Goal: Find specific page/section: Find specific page/section

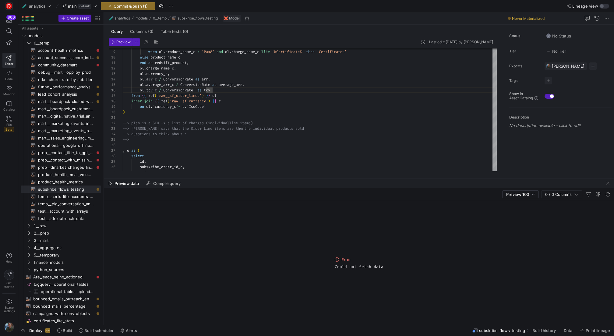
scroll to position [27, 90]
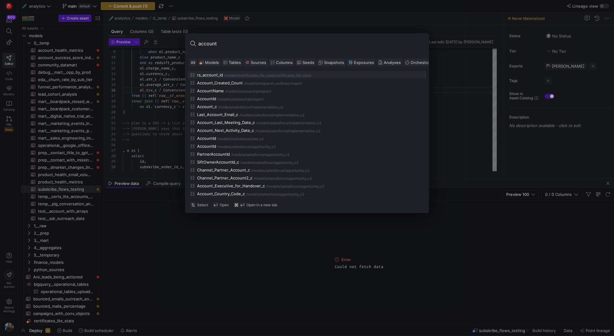
type input "account"
click at [210, 61] on span "Models" at bounding box center [212, 62] width 14 height 5
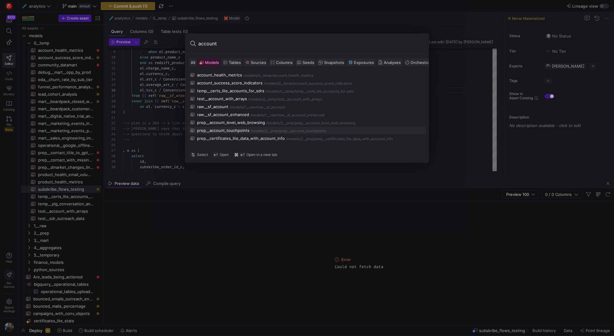
click at [240, 131] on div "prep__account_touchpoints" at bounding box center [223, 130] width 52 height 5
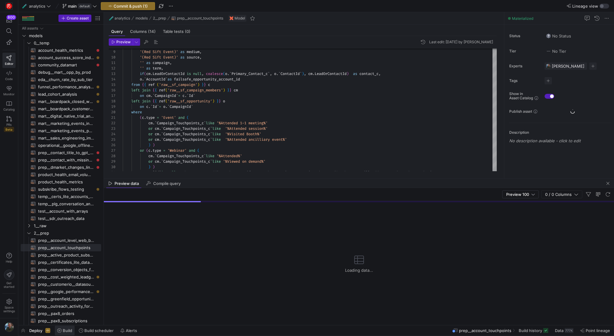
click at [58, 331] on icon at bounding box center [59, 330] width 4 height 4
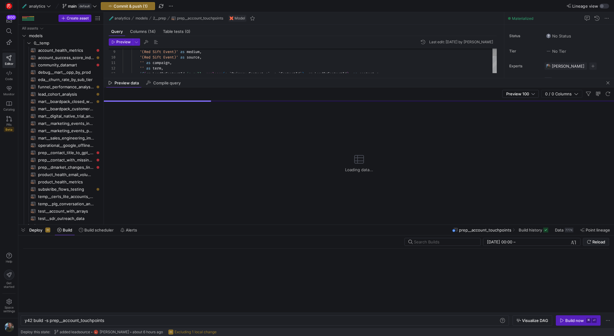
scroll to position [0, 80]
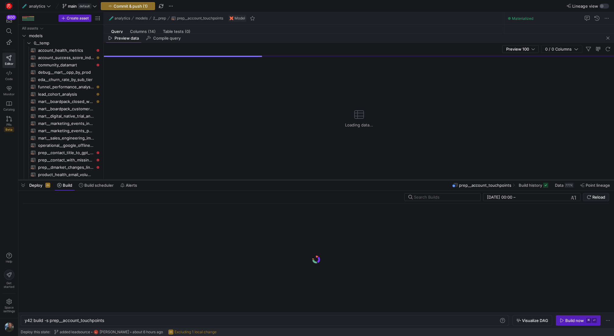
drag, startPoint x: 183, startPoint y: 224, endPoint x: 187, endPoint y: 180, distance: 45.0
click at [187, 180] on div at bounding box center [315, 180] width 595 height 2
click at [541, 187] on span "Build history" at bounding box center [529, 185] width 23 height 5
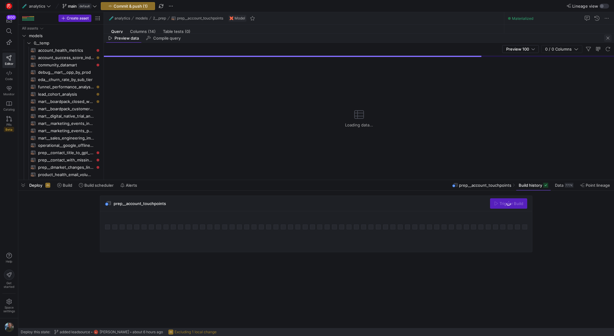
click at [608, 37] on span "button" at bounding box center [607, 37] width 7 height 7
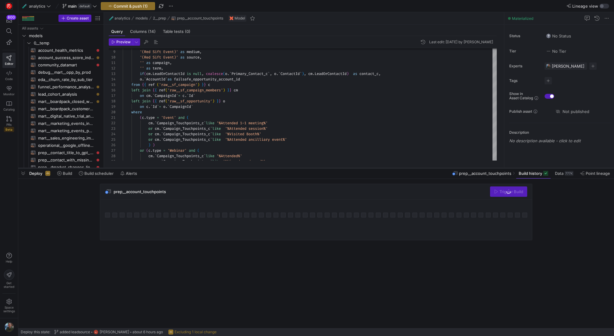
drag, startPoint x: 314, startPoint y: 179, endPoint x: 316, endPoint y: 167, distance: 12.0
click at [316, 167] on div at bounding box center [315, 168] width 595 height 2
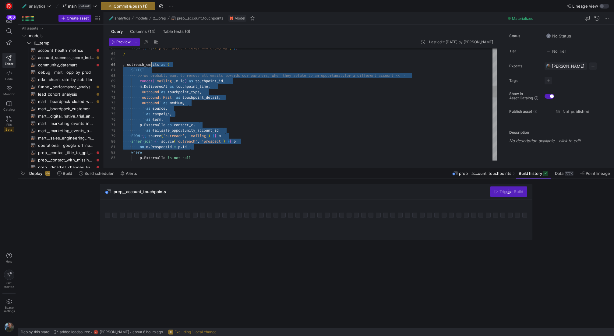
scroll to position [22, 0]
drag, startPoint x: 254, startPoint y: 145, endPoint x: 141, endPoint y: 61, distance: 140.6
click at [141, 61] on div "from { { ref ( 'prep__account_level_web_browsing' ) } } ) , outreach_emails as …" at bounding box center [310, 224] width 374 height 1046
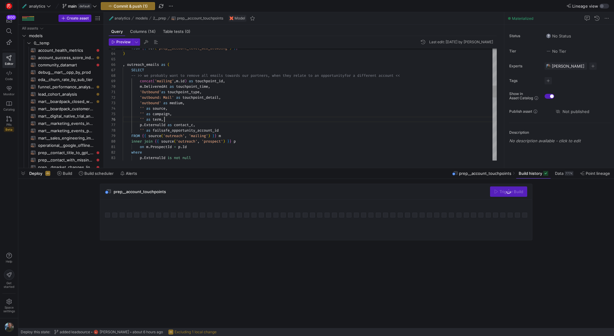
click at [241, 121] on div "from { { ref ( 'prep__account_level_web_browsing' ) } } ) , outreach_emails as …" at bounding box center [310, 224] width 374 height 1046
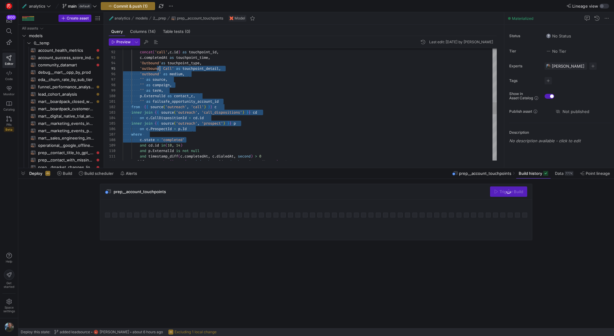
drag, startPoint x: 260, startPoint y: 139, endPoint x: 149, endPoint y: 56, distance: 138.9
click at [149, 56] on div "select concat ( 'call' , c . id ) as touchpoint_id , c . completedAt as touchpo…" at bounding box center [310, 69] width 374 height 1046
click at [266, 132] on div "select concat ( 'call' , c . id ) as touchpoint_id , c . completedAt as touchpo…" at bounding box center [310, 69] width 374 height 1046
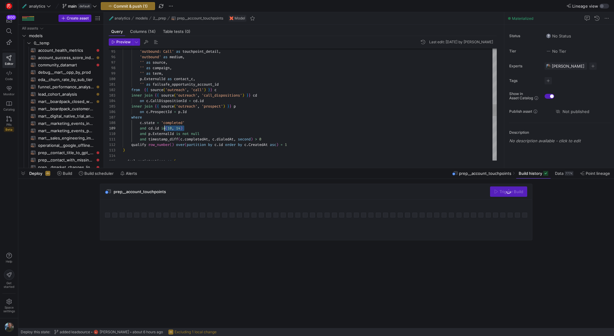
scroll to position [44, 44]
drag, startPoint x: 189, startPoint y: 128, endPoint x: 166, endPoint y: 127, distance: 22.9
click at [166, 127] on div "'Outbound' as touchpoint_type , 'outbound: Call' as touchpoint_detail , 'outbou…" at bounding box center [310, 52] width 374 height 1046
click at [181, 128] on div "'Outbound' as touchpoint_type , 'outbound: Call' as touchpoint_detail , 'outbou…" at bounding box center [310, 52] width 374 height 1046
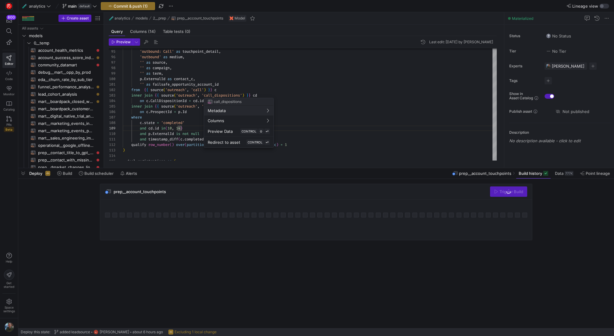
click at [23, 173] on div at bounding box center [307, 168] width 614 height 336
click at [23, 173] on span "button" at bounding box center [23, 173] width 10 height 10
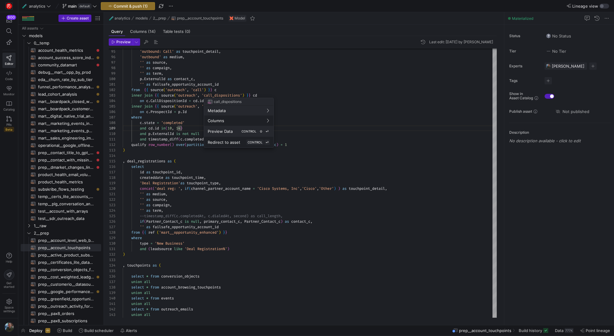
click at [232, 132] on span "Preview Data" at bounding box center [220, 131] width 25 height 5
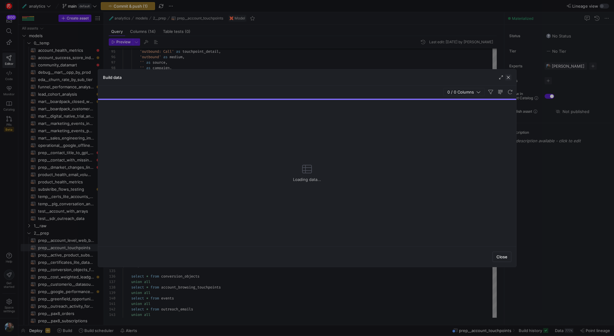
click at [508, 77] on span "button" at bounding box center [508, 77] width 6 height 6
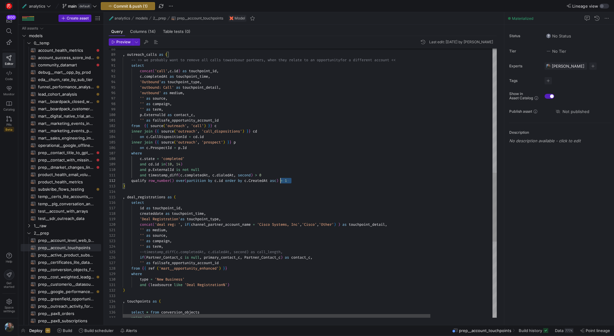
scroll to position [5, 158]
drag, startPoint x: 298, startPoint y: 181, endPoint x: 280, endPoint y: 180, distance: 18.0
click at [280, 180] on div "and ( leadsource like 'Deal Registration%' ) where type = 'New Business' from {…" at bounding box center [347, 89] width 449 height 1049
type textarea "'' as failsafe_opportunity_account_id from {{ source('outreach', 'call') }} c i…"
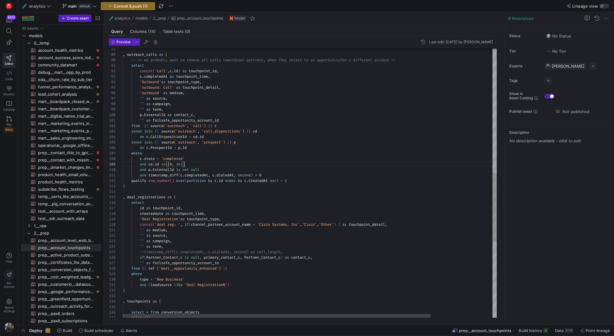
click at [189, 163] on div "and ( leadsource like 'Deal Registration%' ) where type = 'New Business' from {…" at bounding box center [347, 89] width 449 height 1049
click at [145, 166] on div "and ( leadsource like 'Deal Registration%' ) where type = 'New Business' from {…" at bounding box center [347, 89] width 449 height 1049
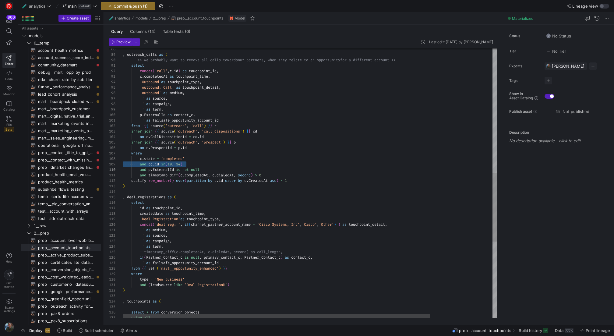
click at [143, 166] on div "and ( leadsource like 'Deal Registration%' ) where type = 'New Business' from {…" at bounding box center [347, 89] width 449 height 1049
click at [170, 164] on div "and ( leadsource like 'Deal Registration%' ) where type = 'New Business' from {…" at bounding box center [347, 89] width 449 height 1049
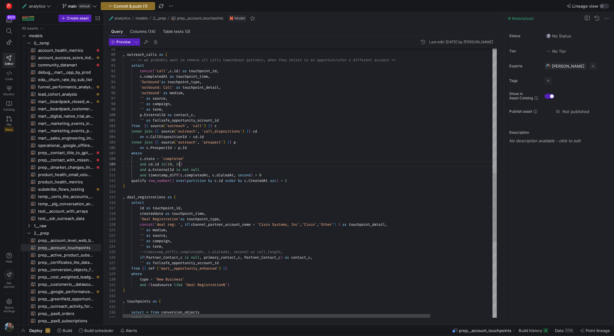
click at [180, 163] on div "and ( leadsource like 'Deal Registration%' ) where type = 'New Business' from {…" at bounding box center [347, 89] width 449 height 1049
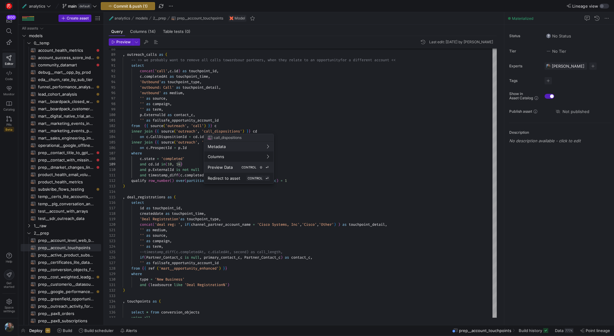
click at [232, 167] on div "Preview Data CONTROL ⇧ ⏎" at bounding box center [239, 166] width 62 height 5
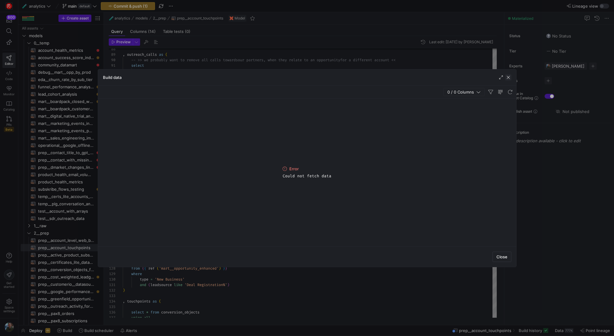
click at [510, 77] on span "button" at bounding box center [508, 77] width 6 height 6
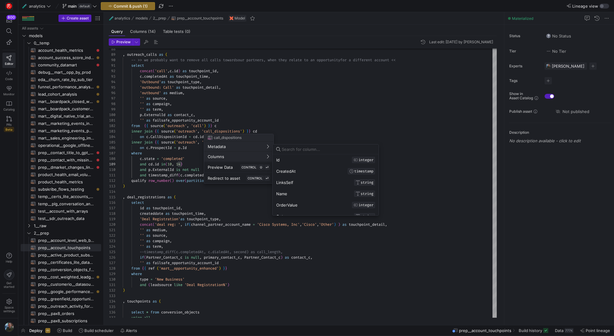
click at [156, 151] on div at bounding box center [307, 168] width 614 height 336
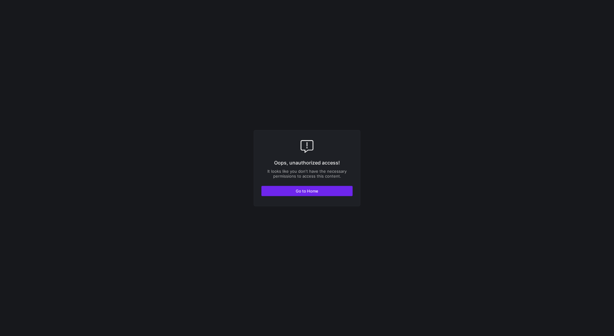
click at [298, 192] on span "Go to Home" at bounding box center [307, 190] width 23 height 5
click at [327, 190] on span "button" at bounding box center [306, 191] width 91 height 10
click at [299, 195] on span "button" at bounding box center [306, 191] width 91 height 10
click at [302, 198] on div "Oops, unauthorized access! It looks like you don't have the necessary permissio…" at bounding box center [307, 168] width 107 height 76
click at [314, 194] on span "button" at bounding box center [306, 191] width 91 height 10
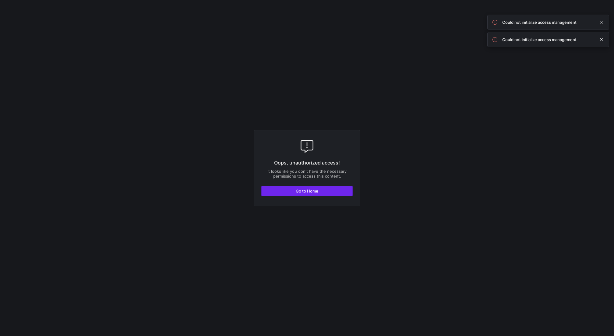
click at [308, 192] on span "Go to Home" at bounding box center [307, 190] width 23 height 5
